Goal: Use online tool/utility: Utilize a website feature to perform a specific function

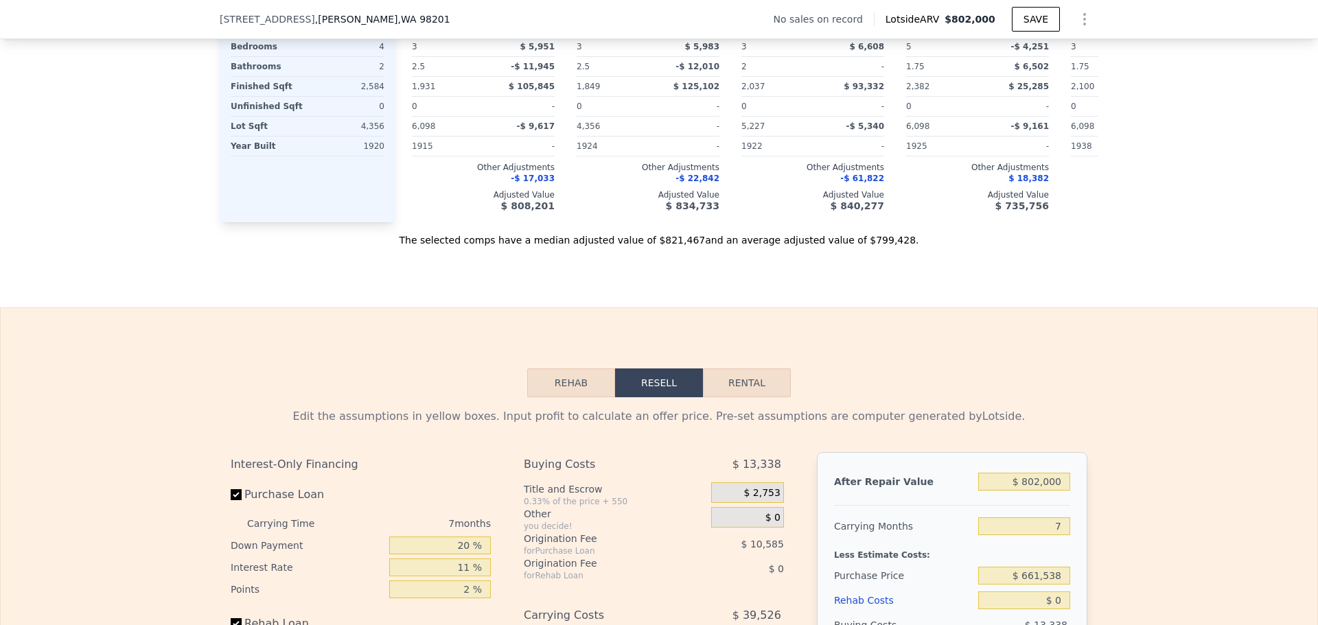
scroll to position [1917, 0]
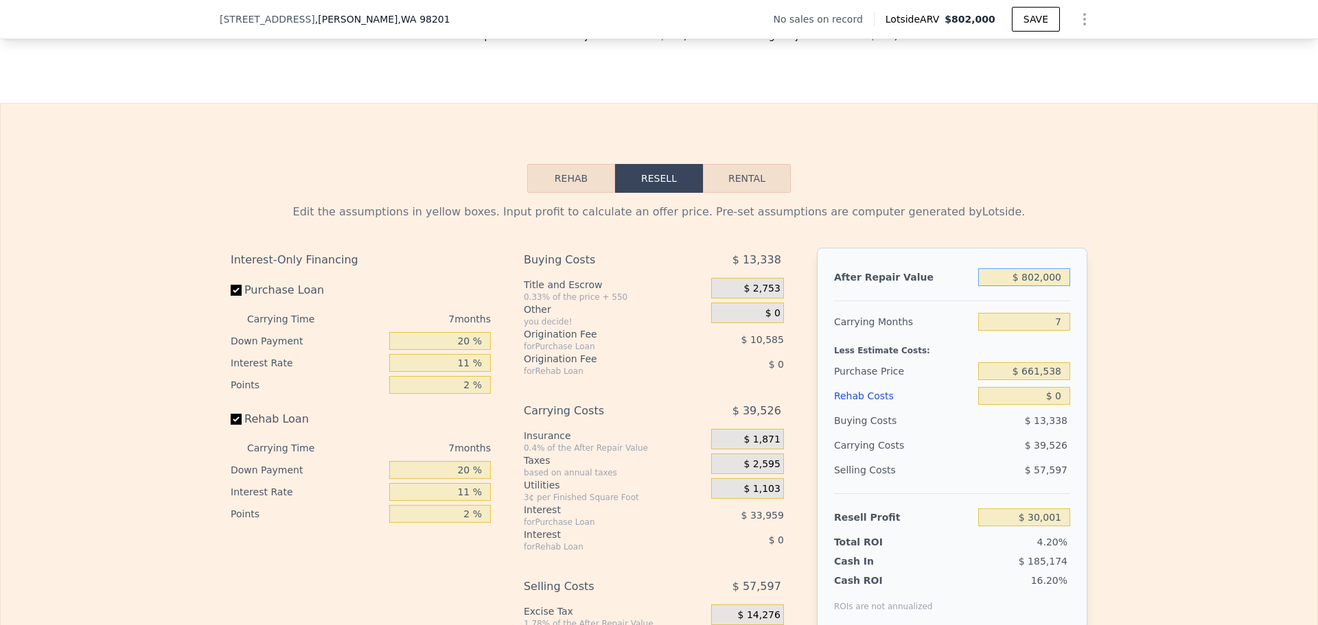
drag, startPoint x: 1058, startPoint y: 282, endPoint x: 890, endPoint y: 230, distance: 175.4
click at [895, 231] on div "Edit the assumptions in yellow boxes. Input profit to calculate an offer price.…" at bounding box center [659, 454] width 857 height 500
type input "$ 9"
type input "-$ 713,072"
type input "$ 90"
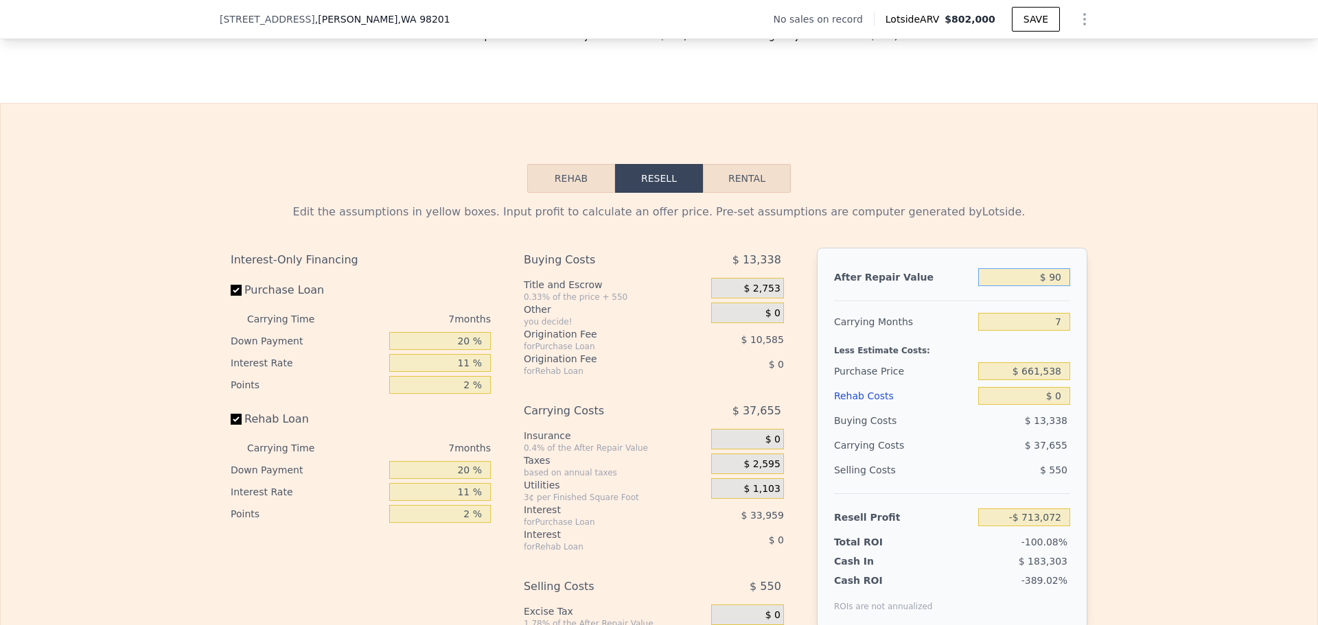
type input "-$ 712,997"
type input "$ 900"
type input "-$ 712,248"
type input "$ 9,000"
type input "-$ 704,742"
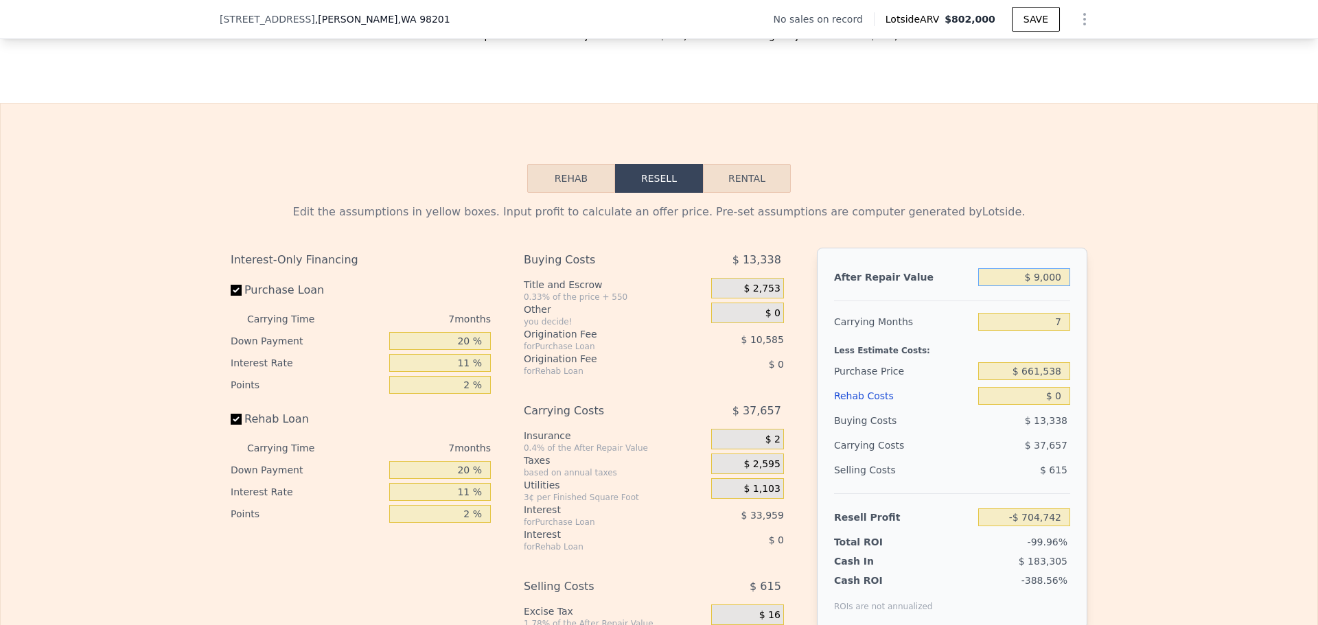
type input "$ 90,000"
type input "-$ 629,693"
type input "$ 900,000"
type input "$ 120,802"
type input "$ 900,000"
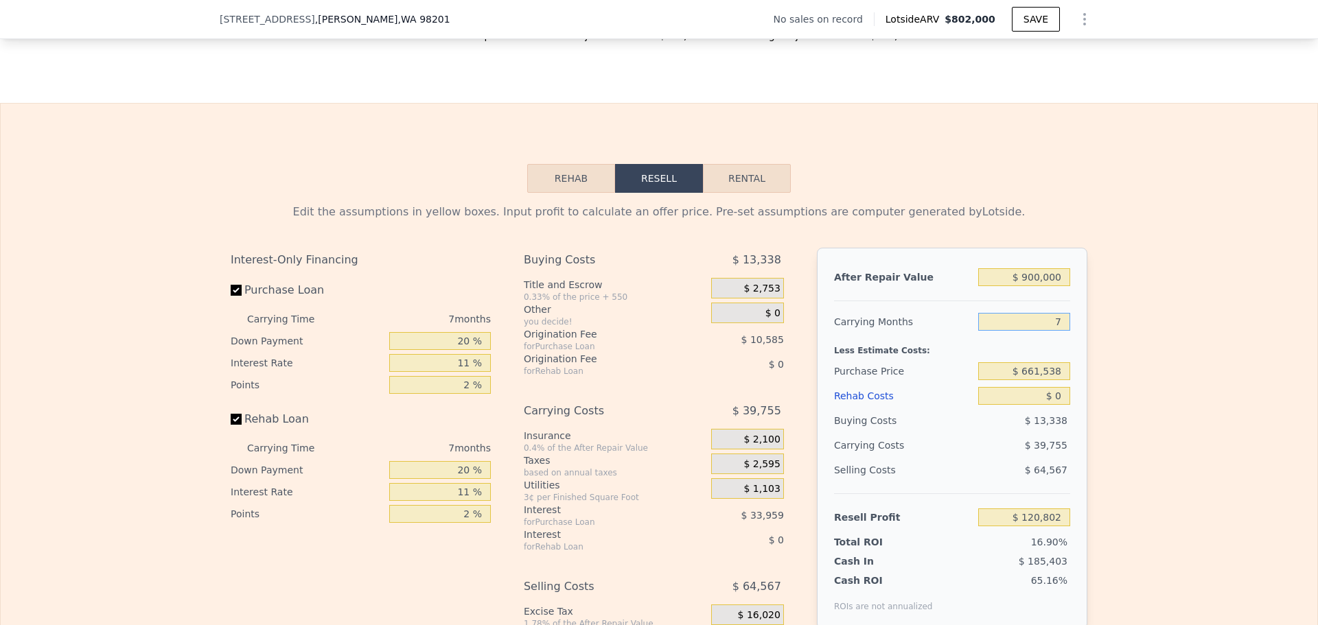
click at [1055, 330] on input "7" at bounding box center [1024, 322] width 92 height 18
type input "10"
type input "$ 103,765"
type input "10"
drag, startPoint x: 1062, startPoint y: 382, endPoint x: 915, endPoint y: 350, distance: 150.4
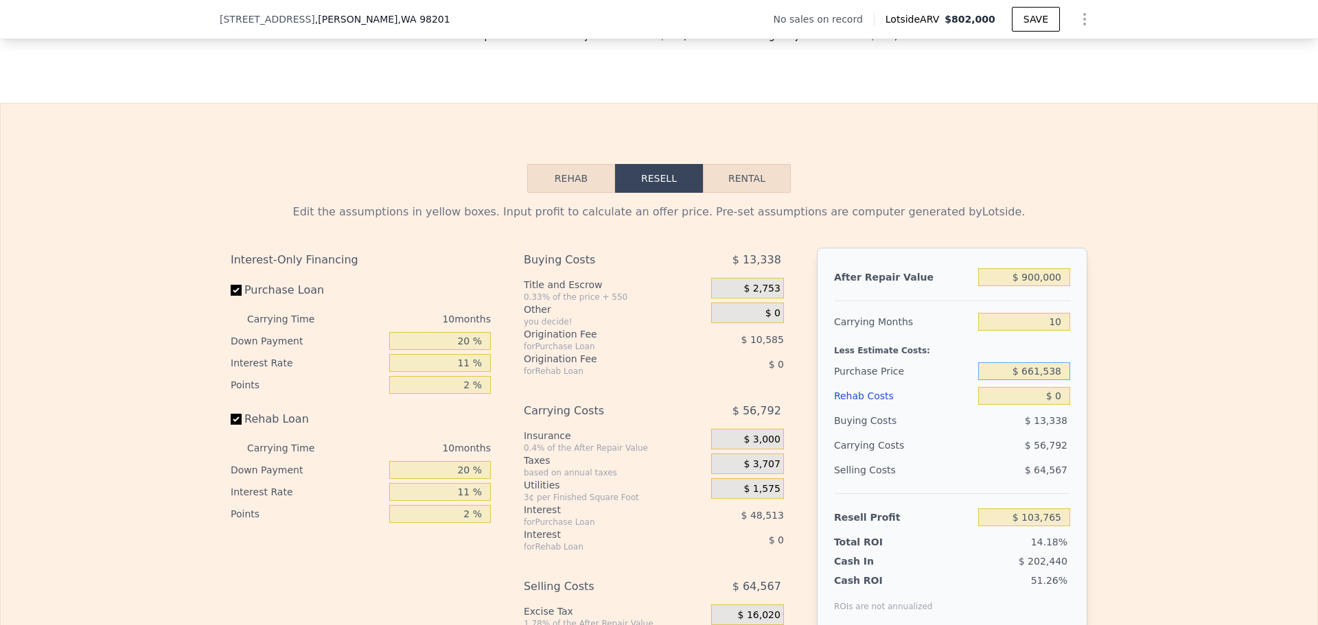
click at [916, 350] on div "After Repair Value $ 900,000 Carrying Months 10 Less Estimate Costs: Purchase P…" at bounding box center [952, 439] width 270 height 382
type input "$ 585,000"
type input "$ 187,393"
click at [949, 452] on div "$ 56,792" at bounding box center [997, 445] width 145 height 25
drag, startPoint x: 1056, startPoint y: 404, endPoint x: 952, endPoint y: 373, distance: 108.2
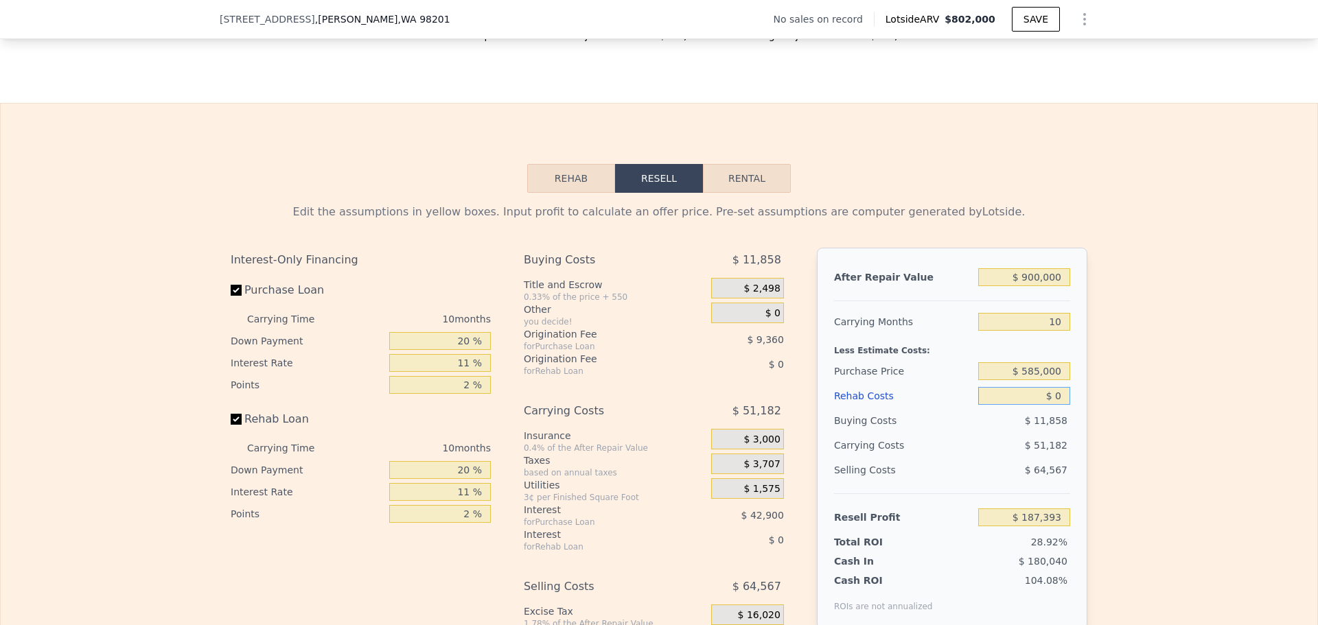
click at [966, 376] on div "After Repair Value $ 900,000 Carrying Months 10 Less Estimate Costs: Purchase P…" at bounding box center [952, 439] width 270 height 382
type input "$ 1"
type input "$ 187,392"
type input "$ 150"
type input "$ 187,231"
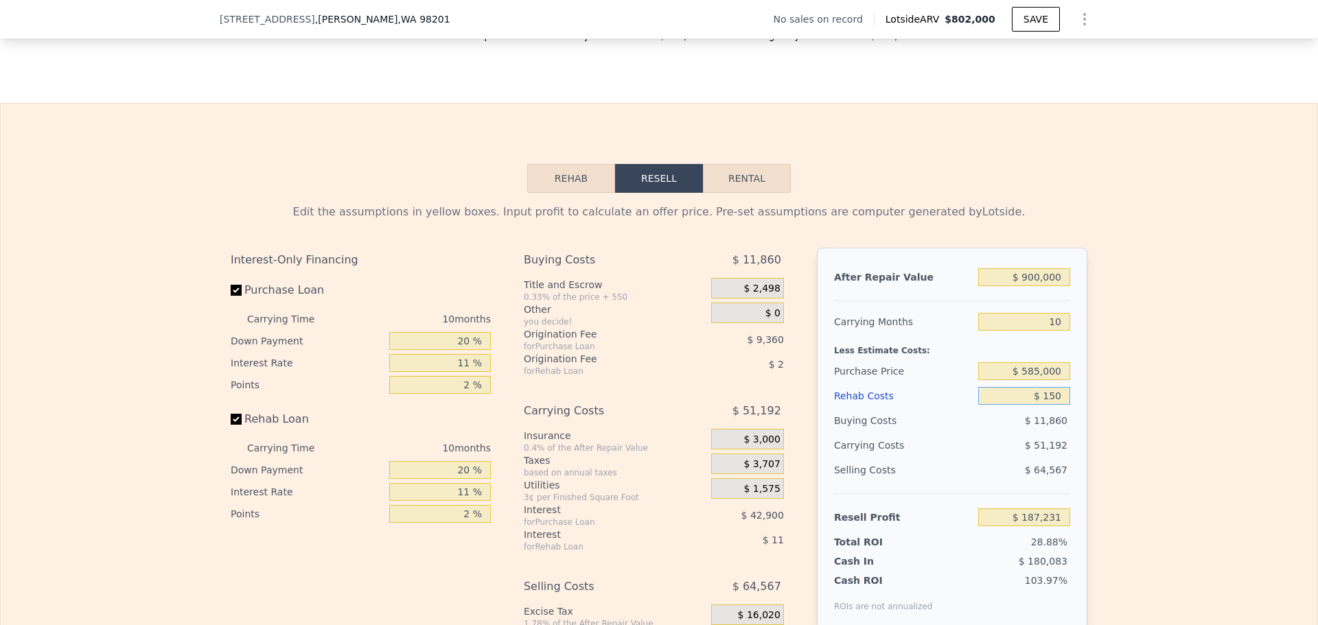
type input "$ 1,500"
type input "$ 185,759"
type input "$ 15,000"
type input "$ 171,053"
type input "$ 150,000"
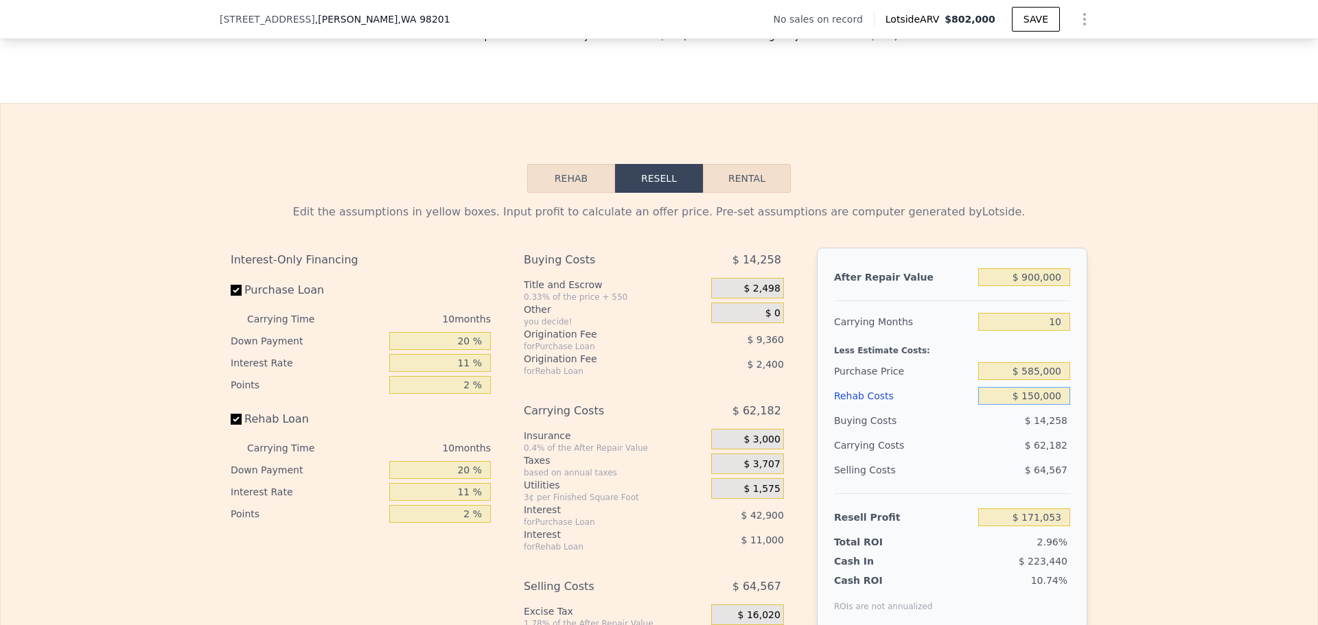
type input "$ 23,993"
type input "$ 150,000"
drag, startPoint x: 1057, startPoint y: 376, endPoint x: 949, endPoint y: 349, distance: 111.1
click at [949, 350] on div "After Repair Value $ 900,000 Carrying Months 10 Less Estimate Costs: Purchase P…" at bounding box center [952, 439] width 270 height 382
drag, startPoint x: 1060, startPoint y: 286, endPoint x: 984, endPoint y: 257, distance: 80.8
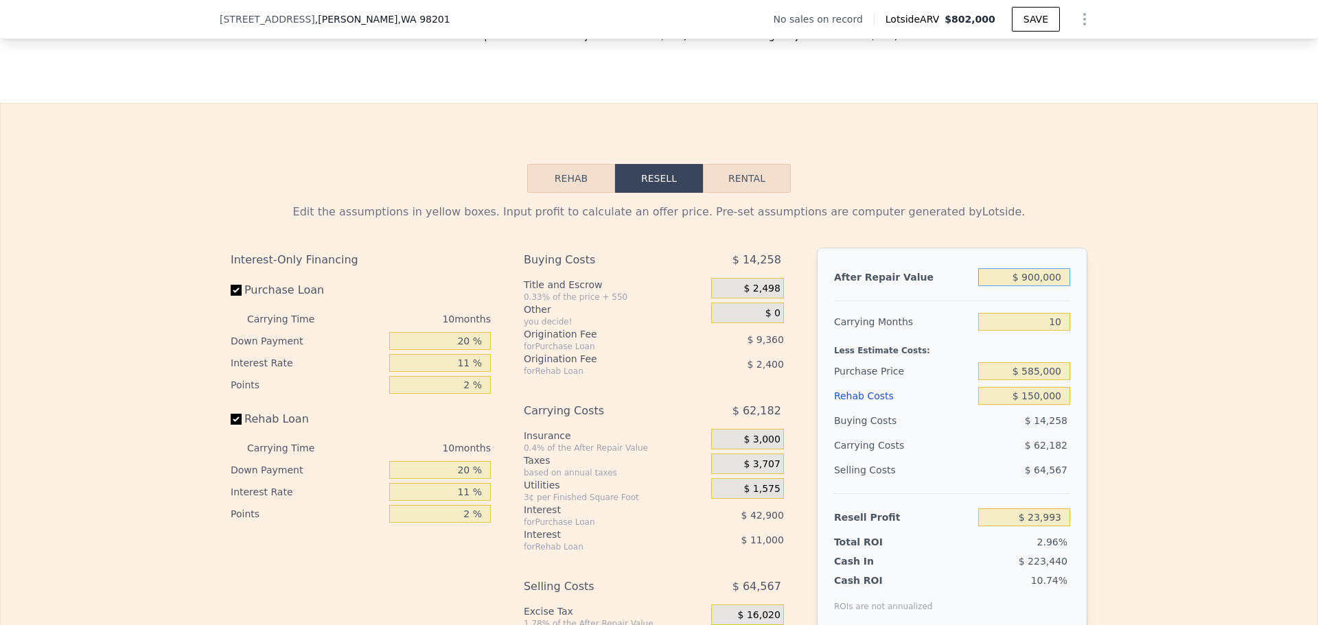
click at [951, 259] on div "After Repair Value $ 900,000 Carrying Months 10 Less Estimate Costs: Purchase P…" at bounding box center [952, 439] width 270 height 382
type input "$ 9"
type input "-$ 808,981"
type input "$ 97"
type input "-$ 808,899"
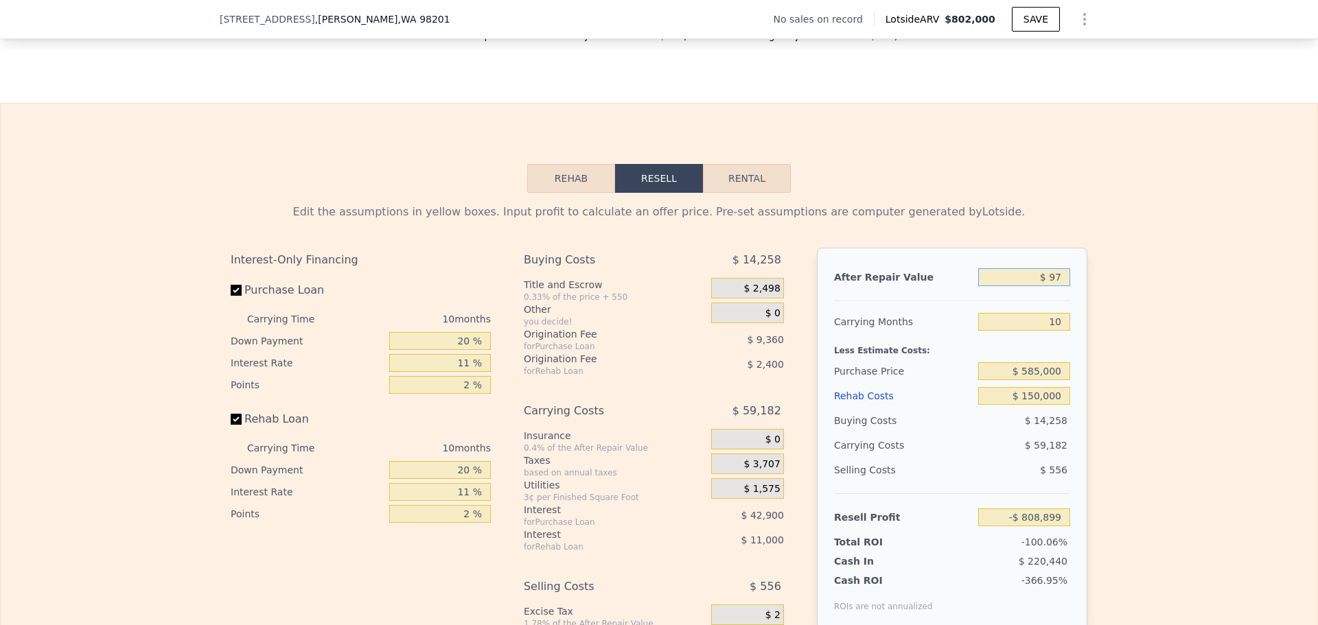
type input "$ 975"
type input "-$ 808,086"
type input "$ 9,750"
type input "-$ 799,967"
type input "$ 975,000"
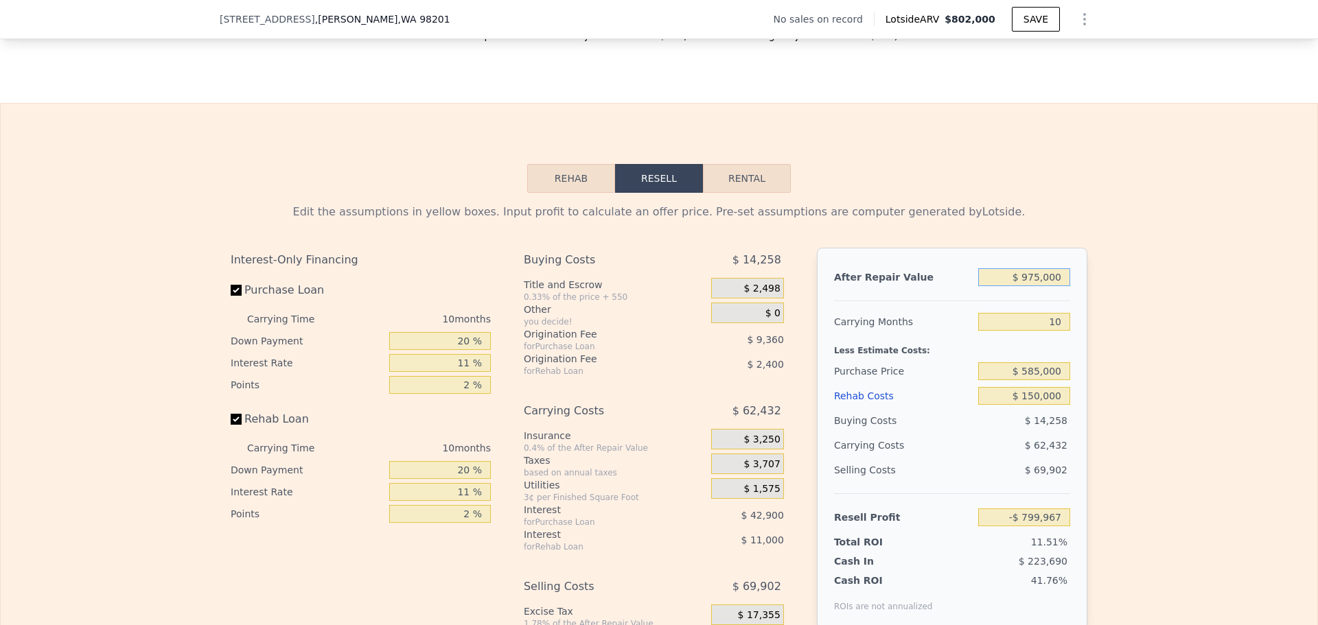
type input "$ 93,408"
type input "$ 975,000"
click at [1031, 408] on div "$ 150,000" at bounding box center [1024, 396] width 92 height 25
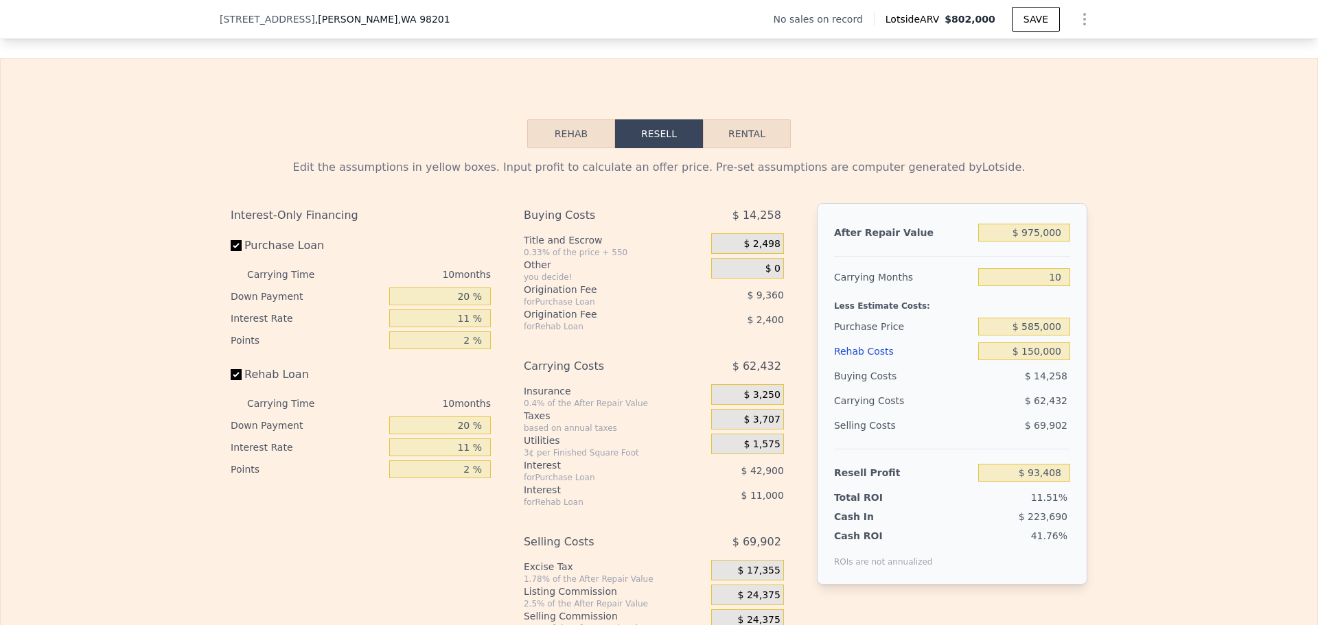
scroll to position [1986, 0]
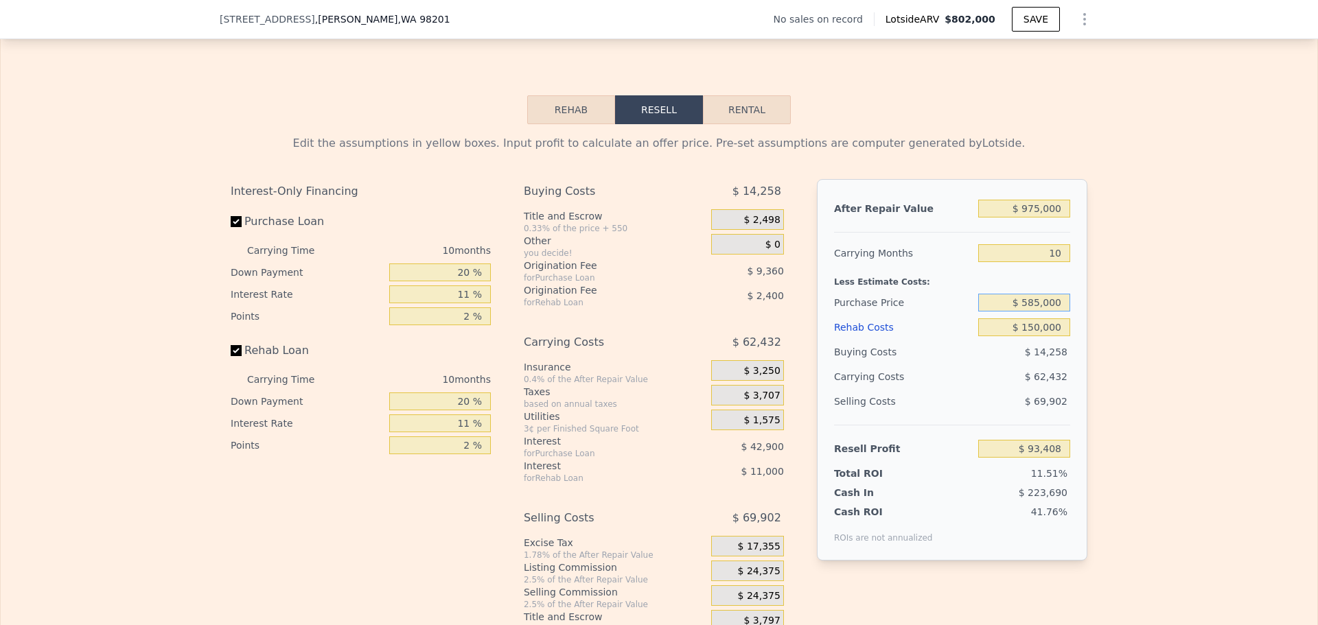
drag, startPoint x: 1061, startPoint y: 311, endPoint x: 995, endPoint y: 300, distance: 66.8
click at [995, 300] on div "$ 585,000" at bounding box center [1024, 302] width 92 height 25
type input "$ 575,000"
click at [953, 389] on div "$ 62,432" at bounding box center [997, 377] width 145 height 25
type input "$ 104,331"
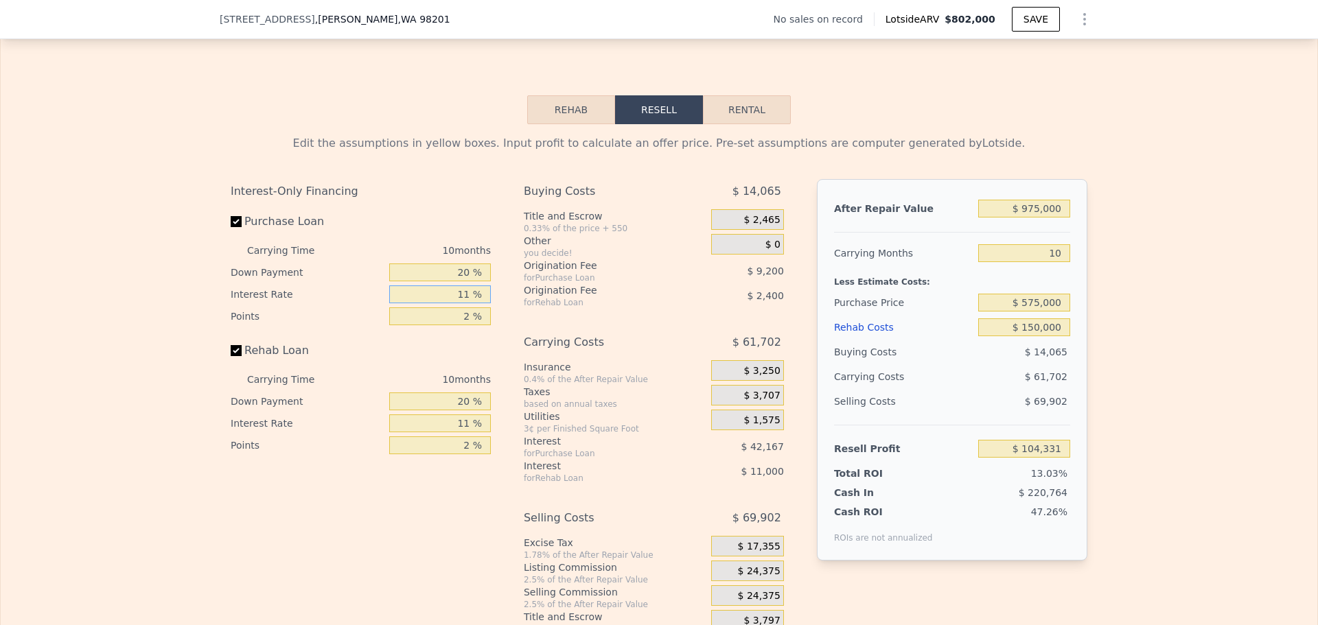
click at [463, 297] on input "11 %" at bounding box center [440, 295] width 102 height 18
click at [466, 299] on input "11 %" at bounding box center [440, 295] width 102 height 18
type input "1 %"
type input "$ 142,671"
type input "10 %"
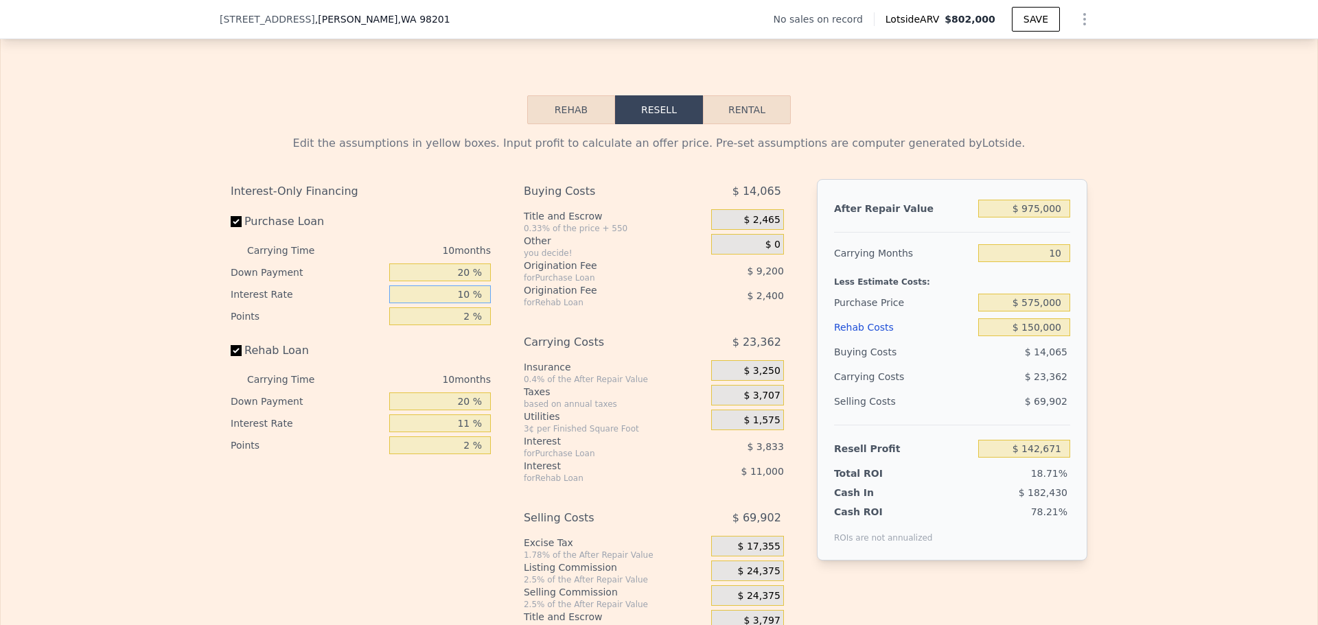
type input "$ 108,171"
type input "10 %"
click at [464, 427] on input "11 %" at bounding box center [440, 424] width 102 height 18
type input "1 %"
type input "$ 118,171"
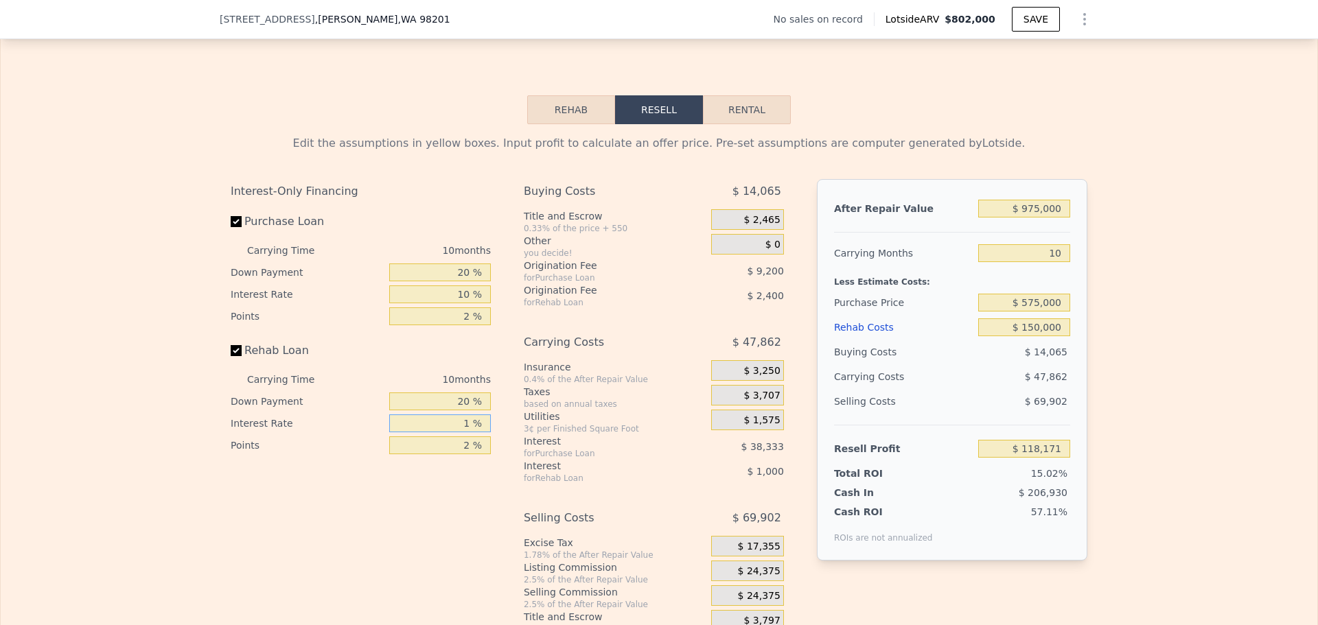
type input "10 %"
type input "$ 109,171"
type input "10 %"
click at [1059, 259] on input "10" at bounding box center [1024, 253] width 92 height 18
type input "1"
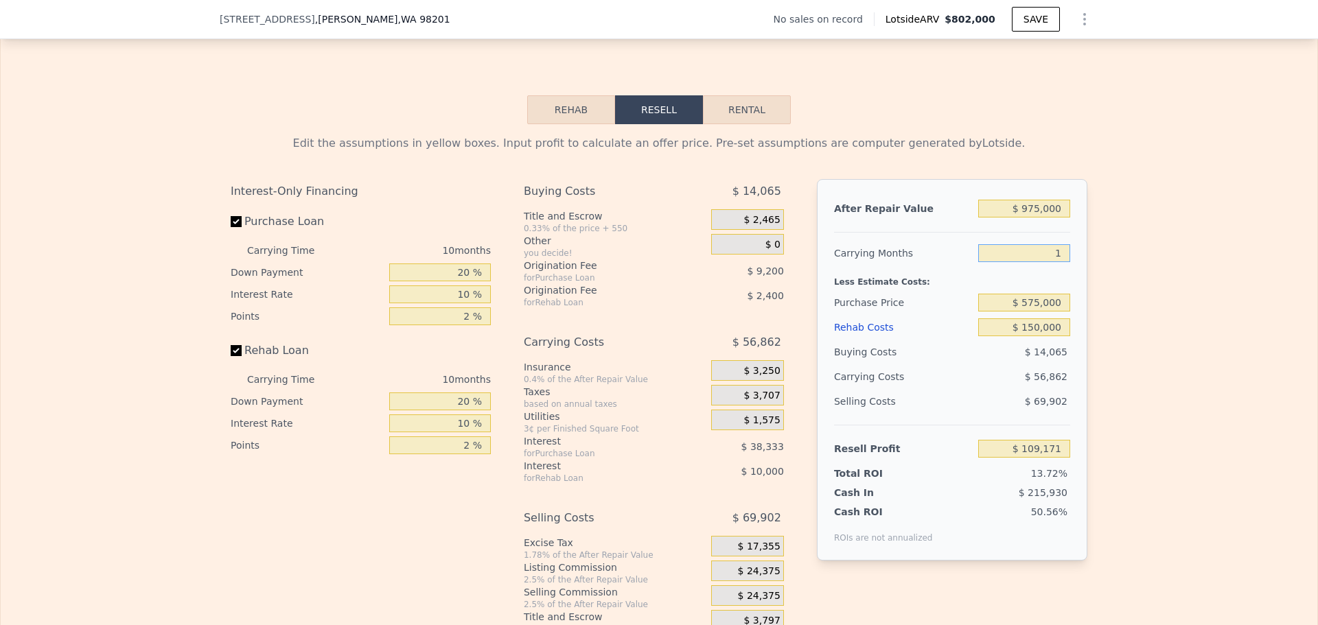
type input "$ 160,346"
type input "8"
type input "$ 120,544"
type input "8"
click at [1003, 378] on div "$ 45,489" at bounding box center [997, 377] width 145 height 25
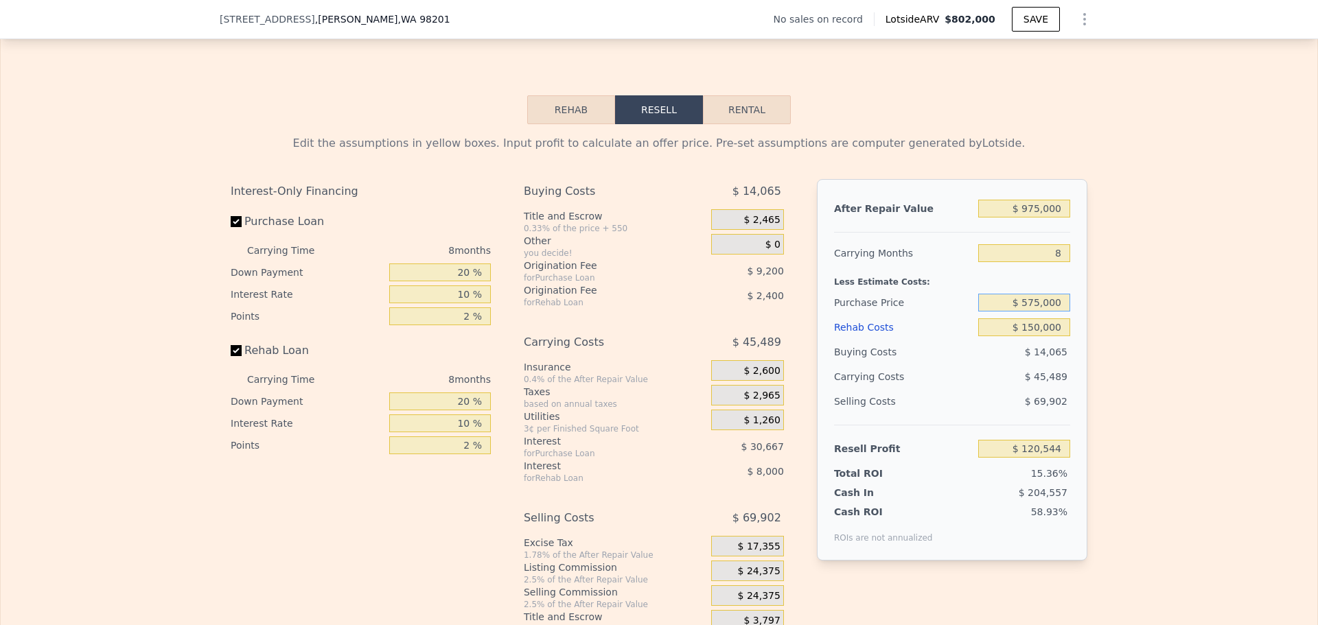
drag, startPoint x: 1056, startPoint y: 313, endPoint x: 938, endPoint y: 289, distance: 120.5
click at [938, 289] on div "After Repair Value $ 975,000 Carrying Months 8 Less Estimate Costs: Purchase Pr…" at bounding box center [952, 370] width 270 height 382
type input "$ 6"
type input "$ 590,000"
type input "$ 104,454"
